Goal: Task Accomplishment & Management: Manage account settings

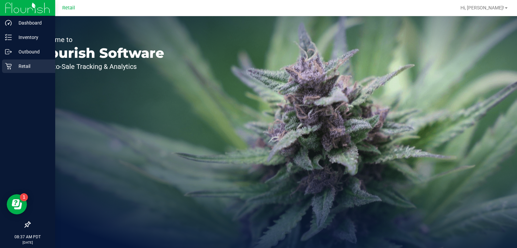
click at [3, 60] on div "Retail" at bounding box center [28, 66] width 53 height 13
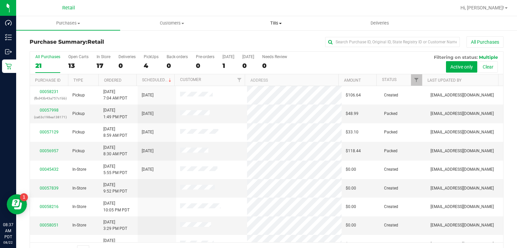
click at [276, 25] on span "Tills" at bounding box center [275, 23] width 103 height 6
click at [249, 40] on span "Manage tills" at bounding box center [246, 41] width 45 height 6
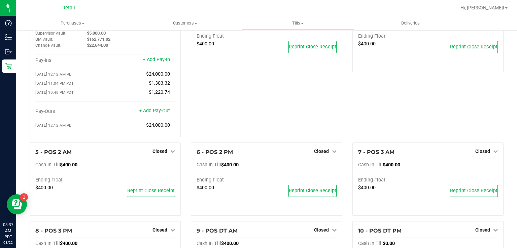
scroll to position [38, 0]
click at [159, 152] on span "Closed" at bounding box center [159, 150] width 15 height 5
click at [161, 168] on link "Open Till" at bounding box center [160, 164] width 18 height 5
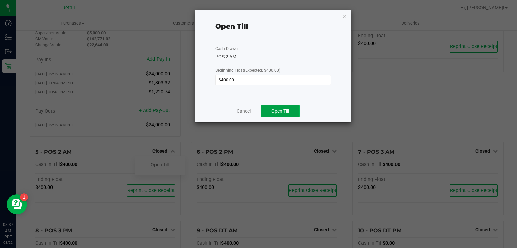
click at [282, 112] on span "Open Till" at bounding box center [280, 110] width 18 height 5
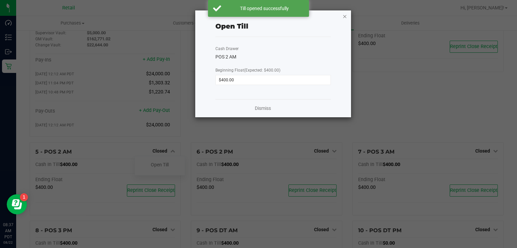
click at [346, 16] on icon "button" at bounding box center [344, 16] width 5 height 8
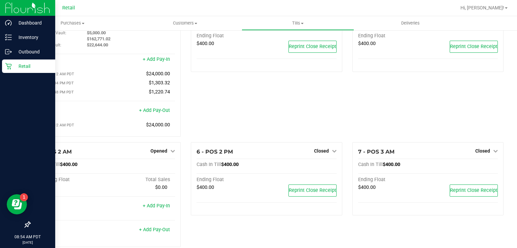
click at [4, 70] on div "Retail" at bounding box center [28, 66] width 53 height 13
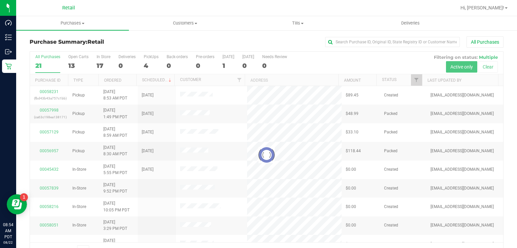
click at [149, 61] on div at bounding box center [266, 155] width 473 height 207
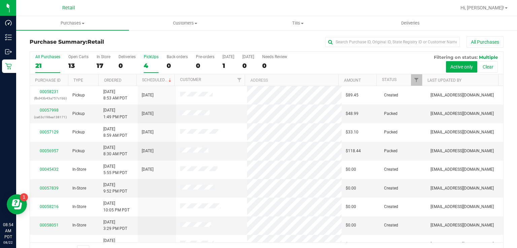
click at [149, 69] on div "4" at bounding box center [151, 66] width 15 height 8
click at [0, 0] on input "PickUps 4" at bounding box center [0, 0] width 0 height 0
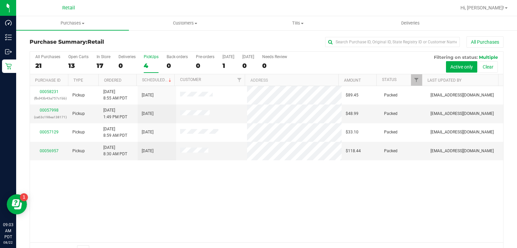
click at [148, 64] on div "4" at bounding box center [151, 66] width 15 height 8
click at [0, 0] on input "PickUps 4" at bounding box center [0, 0] width 0 height 0
click at [189, 183] on div "00058231 (fbd43b43a757c1bb) Pickup [DATE] 8:55 AM PDT 8/22/2025 $89.45 Packed […" at bounding box center [266, 164] width 473 height 156
click at [152, 60] on label "PickUps 4" at bounding box center [151, 63] width 15 height 19
click at [0, 0] on input "PickUps 4" at bounding box center [0, 0] width 0 height 0
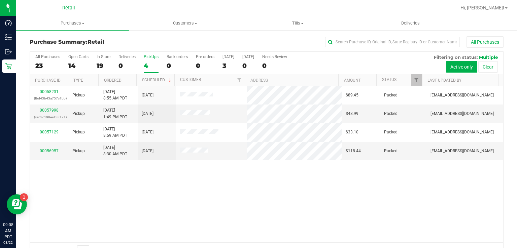
click at [149, 62] on div "4" at bounding box center [151, 66] width 15 height 8
click at [0, 0] on input "PickUps 4" at bounding box center [0, 0] width 0 height 0
click at [145, 57] on div "PickUps" at bounding box center [151, 56] width 15 height 5
click at [0, 0] on input "PickUps 4" at bounding box center [0, 0] width 0 height 0
click at [145, 62] on div "4" at bounding box center [151, 66] width 15 height 8
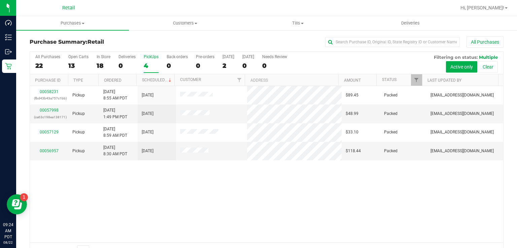
click at [0, 0] on input "PickUps 4" at bounding box center [0, 0] width 0 height 0
click at [147, 63] on div "4" at bounding box center [151, 66] width 15 height 8
click at [0, 0] on input "PickUps 4" at bounding box center [0, 0] width 0 height 0
click at [148, 61] on label "PickUps 4" at bounding box center [151, 63] width 15 height 19
click at [0, 0] on input "PickUps 4" at bounding box center [0, 0] width 0 height 0
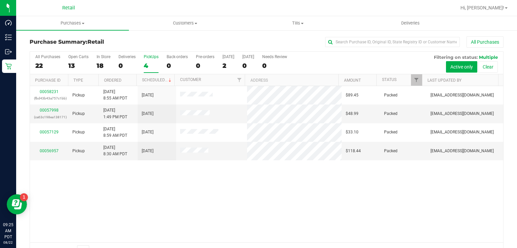
click at [146, 66] on div "4" at bounding box center [151, 66] width 15 height 8
click at [0, 0] on input "PickUps 4" at bounding box center [0, 0] width 0 height 0
click at [287, 211] on div "00058231 (fbd43b43a757c1bb) Pickup [DATE] 8:55 AM PDT 8/22/2025 $89.45 Packed […" at bounding box center [266, 164] width 473 height 156
click at [139, 199] on div "00058231 (fbd43b43a757c1bb) Pickup [DATE] 8:55 AM PDT 8/22/2025 $89.45 Packed […" at bounding box center [266, 164] width 473 height 156
click at [144, 64] on div "4" at bounding box center [151, 66] width 15 height 8
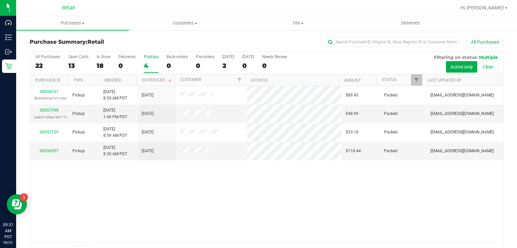
click at [0, 0] on input "PickUps 4" at bounding box center [0, 0] width 0 height 0
click at [146, 59] on div "PickUps" at bounding box center [151, 56] width 15 height 5
click at [0, 0] on input "PickUps 4" at bounding box center [0, 0] width 0 height 0
click at [146, 66] on div "4" at bounding box center [151, 66] width 15 height 8
click at [0, 0] on input "PickUps 4" at bounding box center [0, 0] width 0 height 0
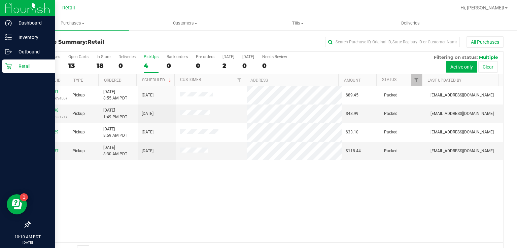
click at [0, 73] on link "Retail" at bounding box center [27, 67] width 55 height 14
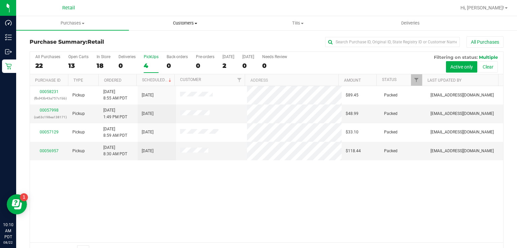
click at [187, 23] on span "Customers" at bounding box center [185, 23] width 112 height 6
click at [159, 39] on span "All customers" at bounding box center [153, 41] width 48 height 6
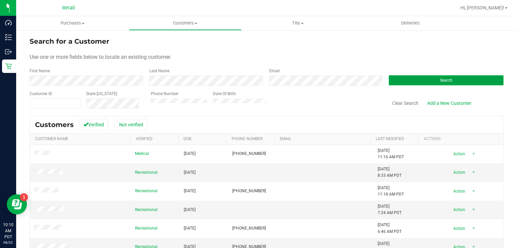
click at [431, 83] on button "Search" at bounding box center [446, 80] width 115 height 10
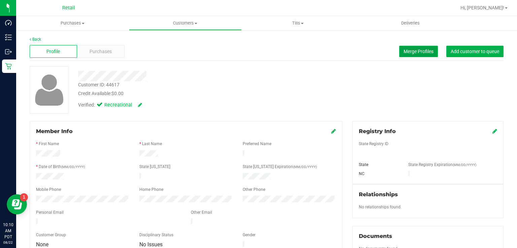
click at [413, 51] on span "Merge Profiles" at bounding box center [418, 51] width 30 height 5
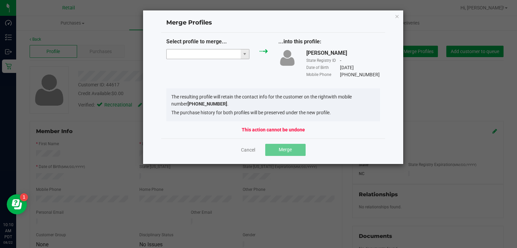
click at [213, 54] on input "NO DATA FOUND" at bounding box center [204, 53] width 74 height 9
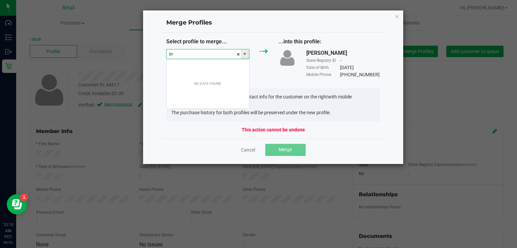
scroll to position [10, 83]
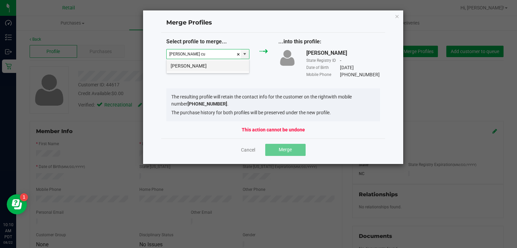
click at [209, 70] on li "[PERSON_NAME]" at bounding box center [208, 65] width 82 height 11
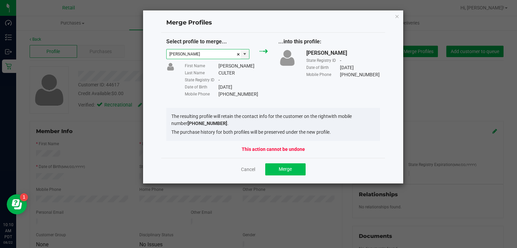
type input "[PERSON_NAME]"
click at [296, 170] on button "Merge" at bounding box center [285, 169] width 40 height 12
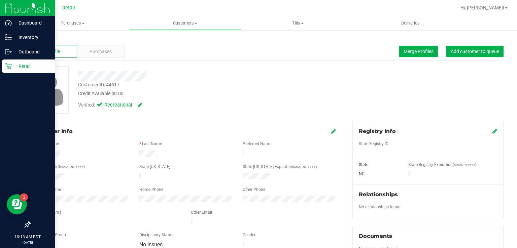
click at [8, 70] on div "Retail" at bounding box center [28, 66] width 53 height 13
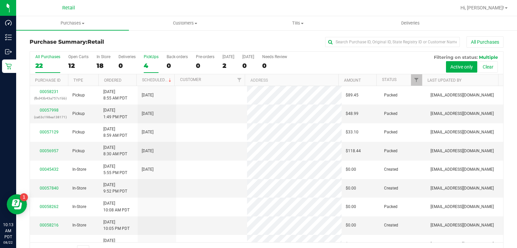
click at [148, 60] on label "PickUps 4" at bounding box center [151, 63] width 15 height 19
click at [0, 0] on input "PickUps 4" at bounding box center [0, 0] width 0 height 0
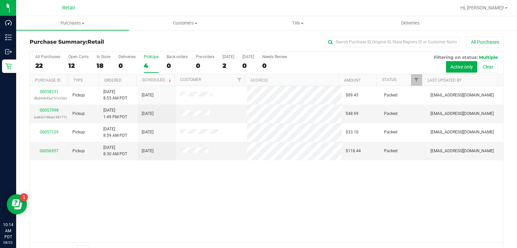
click at [150, 61] on label "PickUps 4" at bounding box center [151, 63] width 15 height 19
click at [0, 0] on input "PickUps 4" at bounding box center [0, 0] width 0 height 0
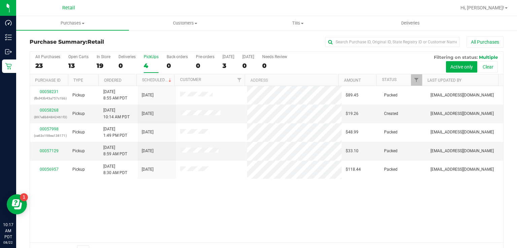
click at [146, 61] on label "PickUps 4" at bounding box center [151, 63] width 15 height 19
click at [0, 0] on input "PickUps 4" at bounding box center [0, 0] width 0 height 0
click at [41, 110] on link "00058268" at bounding box center [49, 110] width 19 height 5
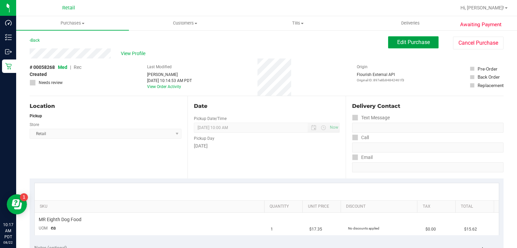
click at [403, 40] on span "Edit Purchase" at bounding box center [413, 42] width 33 height 6
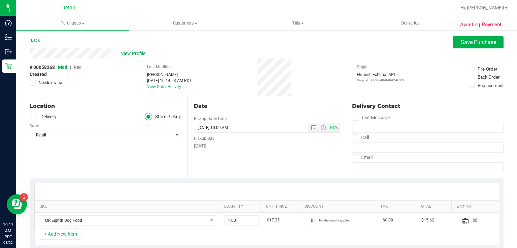
click at [75, 67] on span "Rec" at bounding box center [78, 67] width 8 height 5
click at [468, 42] on span "Save Purchase" at bounding box center [478, 42] width 35 height 6
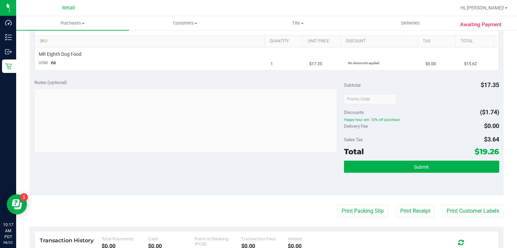
scroll to position [166, 0]
click at [355, 209] on button "Print Packing Slip" at bounding box center [362, 211] width 51 height 13
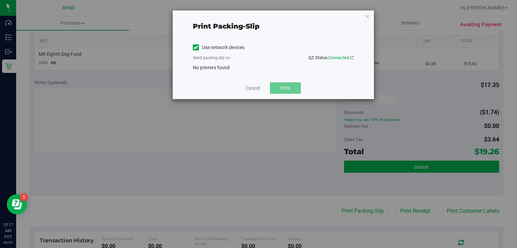
click at [201, 48] on label "Use network devices" at bounding box center [218, 47] width 51 height 7
click at [0, 0] on input "Use network devices" at bounding box center [0, 0] width 0 height 0
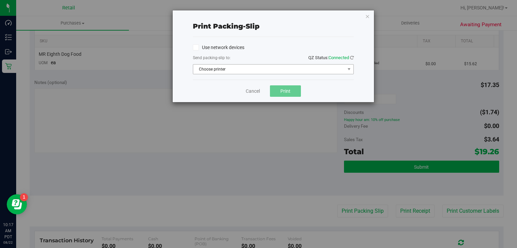
click at [215, 69] on span "Choose printer" at bounding box center [269, 69] width 152 height 9
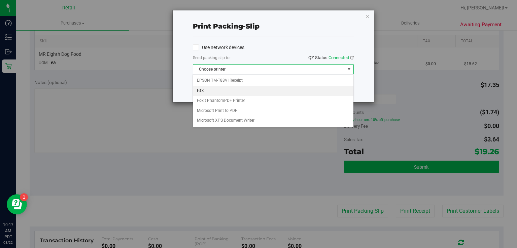
click at [234, 90] on li "Fax" at bounding box center [273, 91] width 160 height 10
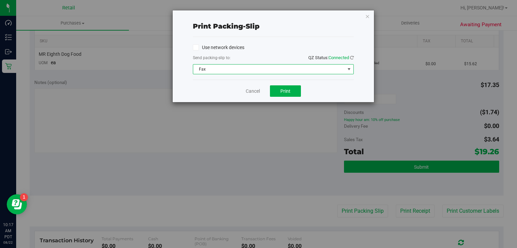
click at [262, 70] on span "Fax" at bounding box center [269, 69] width 152 height 9
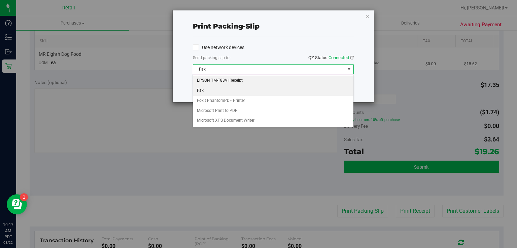
click at [219, 80] on li "EPSON TM-T88VI Receipt" at bounding box center [273, 81] width 160 height 10
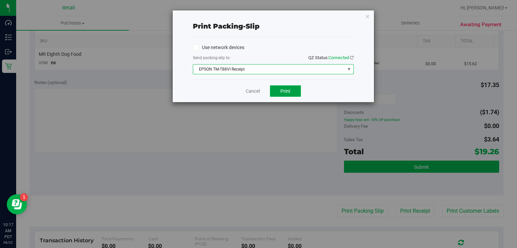
click at [288, 92] on span "Print" at bounding box center [285, 90] width 10 height 5
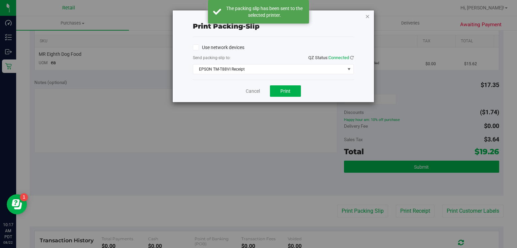
click at [369, 16] on icon "button" at bounding box center [367, 16] width 5 height 8
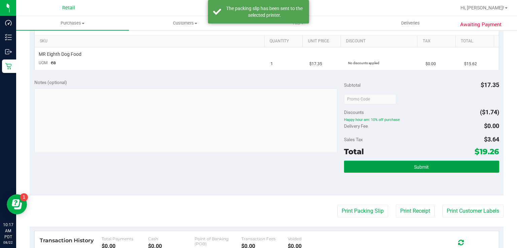
click at [402, 171] on button "Submit" at bounding box center [421, 167] width 155 height 12
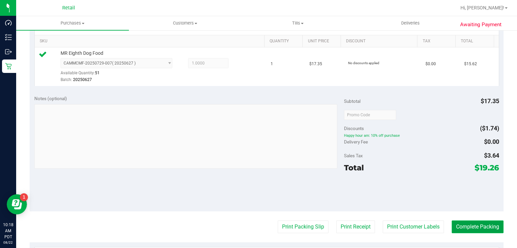
click at [466, 221] on button "Complete Packing" at bounding box center [477, 227] width 52 height 13
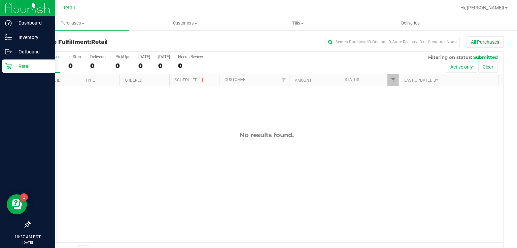
click at [0, 68] on link "Retail" at bounding box center [27, 67] width 55 height 14
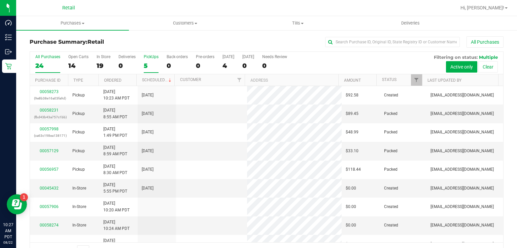
click at [149, 62] on div "5" at bounding box center [151, 66] width 15 height 8
click at [0, 0] on input "PickUps 5" at bounding box center [0, 0] width 0 height 0
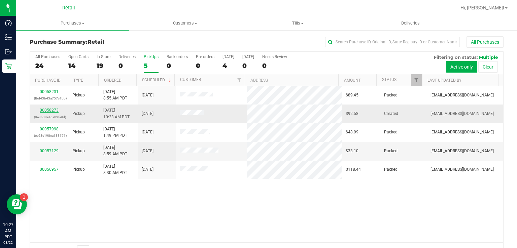
click at [47, 111] on link "00058273" at bounding box center [49, 110] width 19 height 5
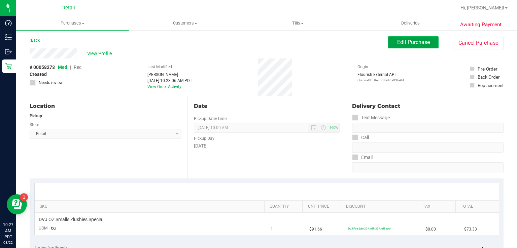
click at [404, 40] on span "Edit Purchase" at bounding box center [413, 42] width 33 height 6
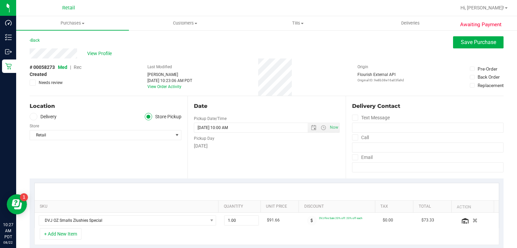
click at [77, 69] on span "Rec" at bounding box center [78, 67] width 8 height 5
click at [471, 42] on span "Save Purchase" at bounding box center [478, 42] width 35 height 6
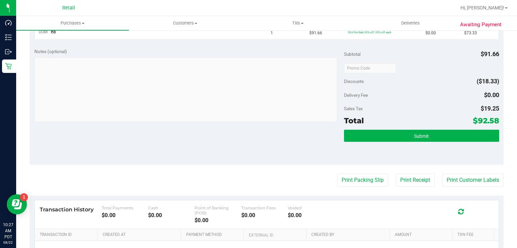
scroll to position [202, 0]
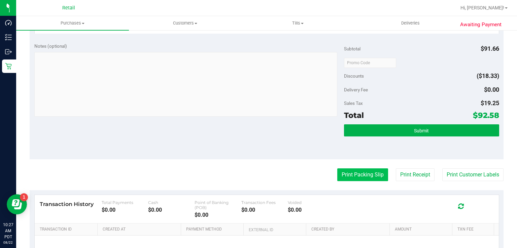
click at [350, 180] on button "Print Packing Slip" at bounding box center [362, 175] width 51 height 13
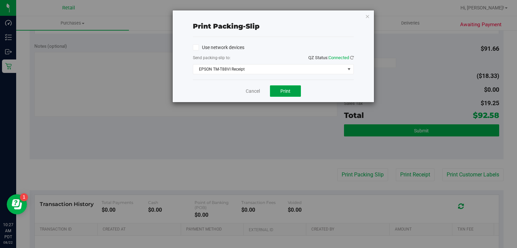
click at [281, 86] on button "Print" at bounding box center [285, 90] width 31 height 11
click at [365, 15] on icon "button" at bounding box center [367, 16] width 5 height 8
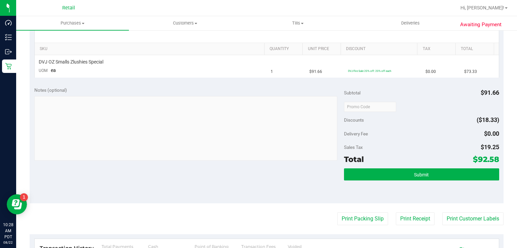
scroll to position [149, 0]
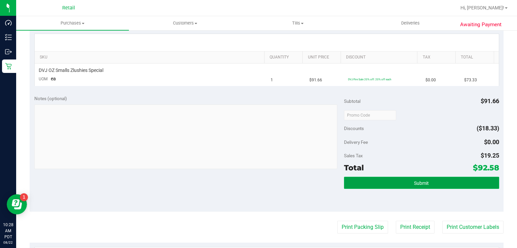
click at [398, 178] on button "Submit" at bounding box center [421, 183] width 155 height 12
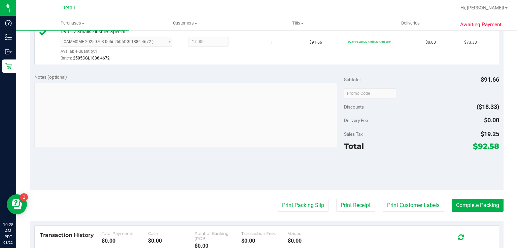
scroll to position [188, 0]
click at [471, 209] on button "Complete Packing" at bounding box center [477, 204] width 52 height 13
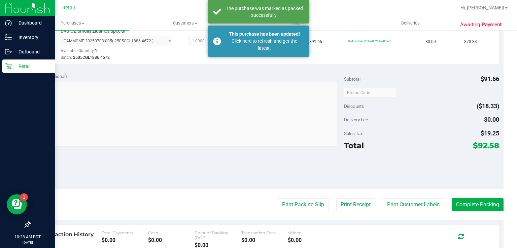
click at [4, 65] on div "Retail" at bounding box center [28, 66] width 53 height 13
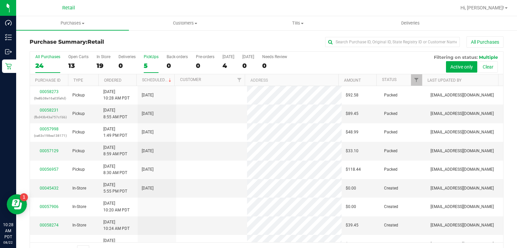
click at [151, 66] on div "5" at bounding box center [151, 66] width 15 height 8
click at [0, 0] on input "PickUps 5" at bounding box center [0, 0] width 0 height 0
